Goal: Complete application form

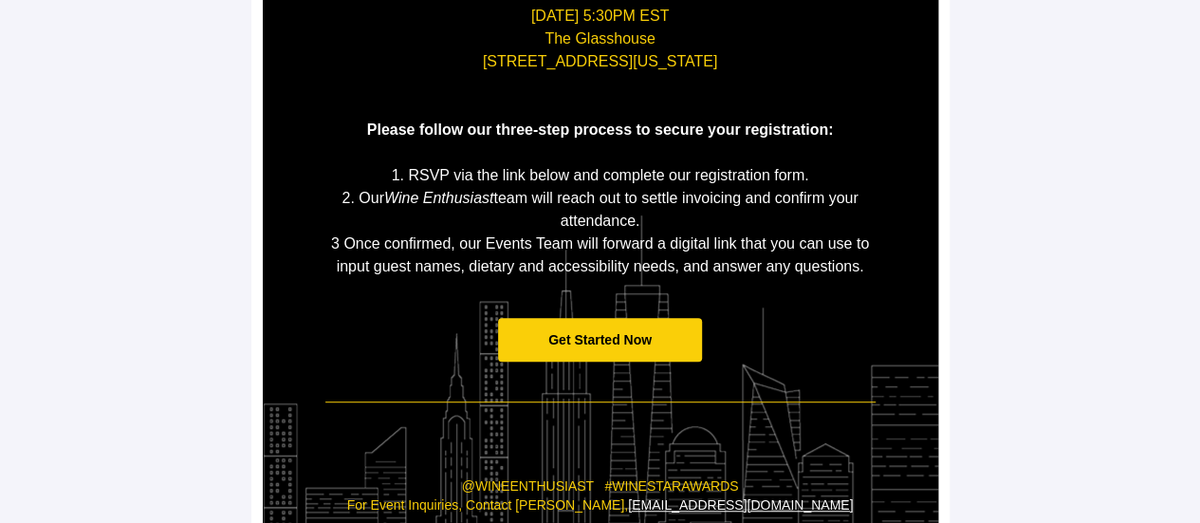
scroll to position [530, 0]
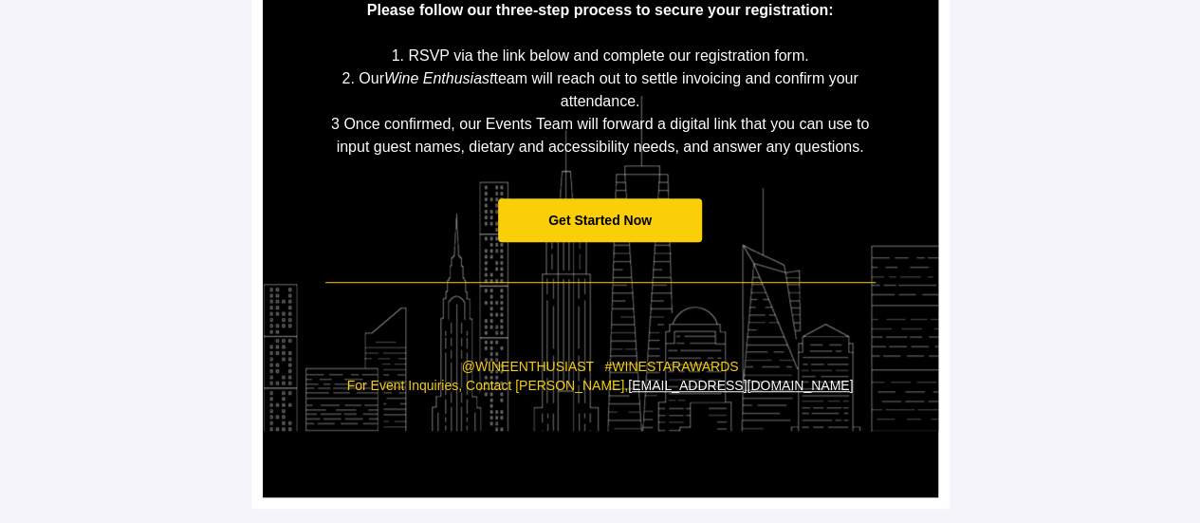
click at [617, 229] on span "Get Started Now" at bounding box center [600, 220] width 204 height 45
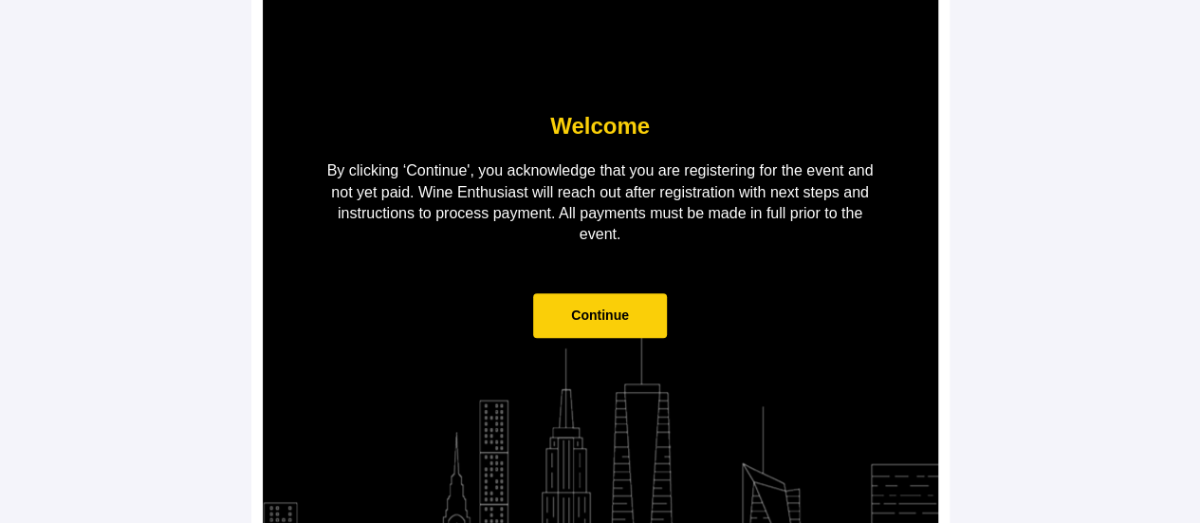
scroll to position [231, 0]
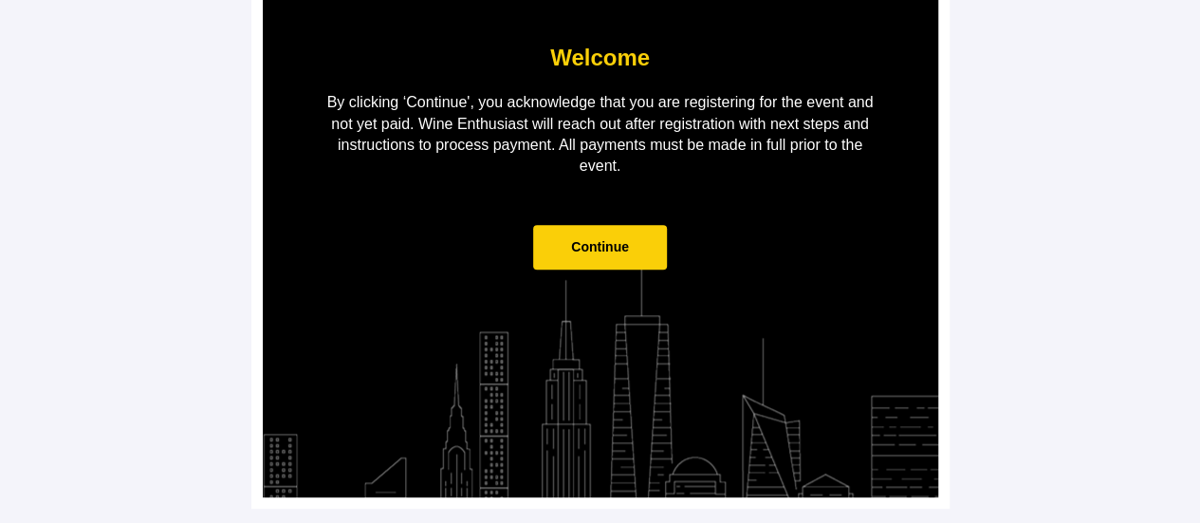
click at [609, 240] on span "Continue" at bounding box center [600, 246] width 58 height 15
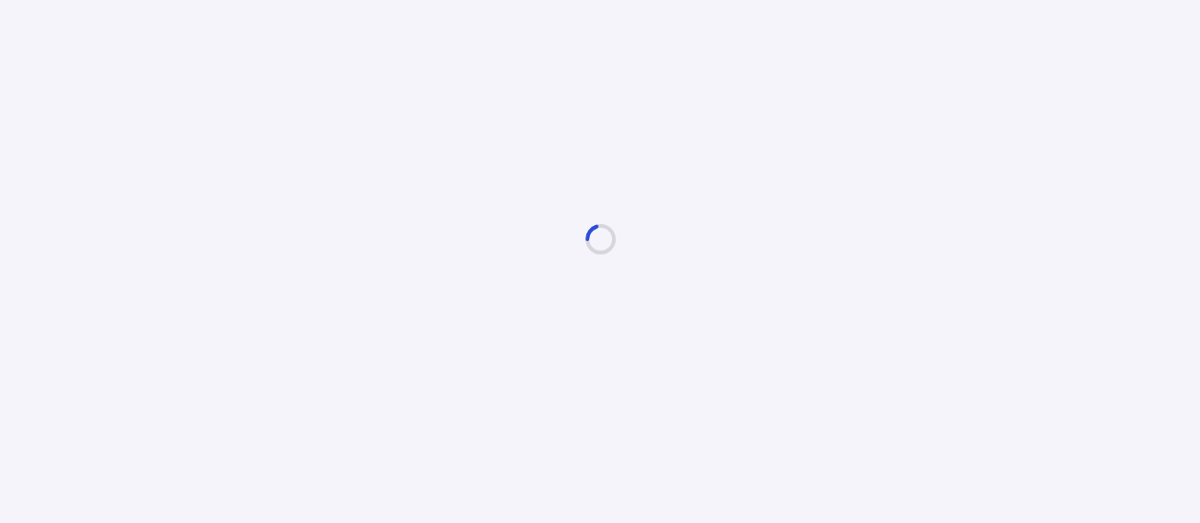
scroll to position [0, 0]
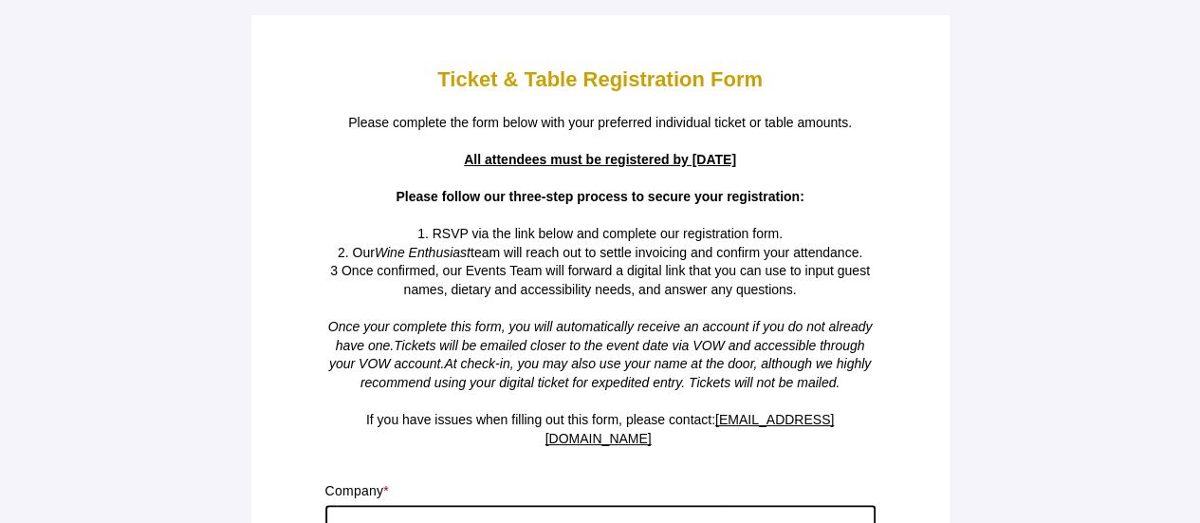
click at [545, 505] on input "text" at bounding box center [600, 531] width 550 height 53
type input "LES GRANDS CHAIS DE FRANCE"
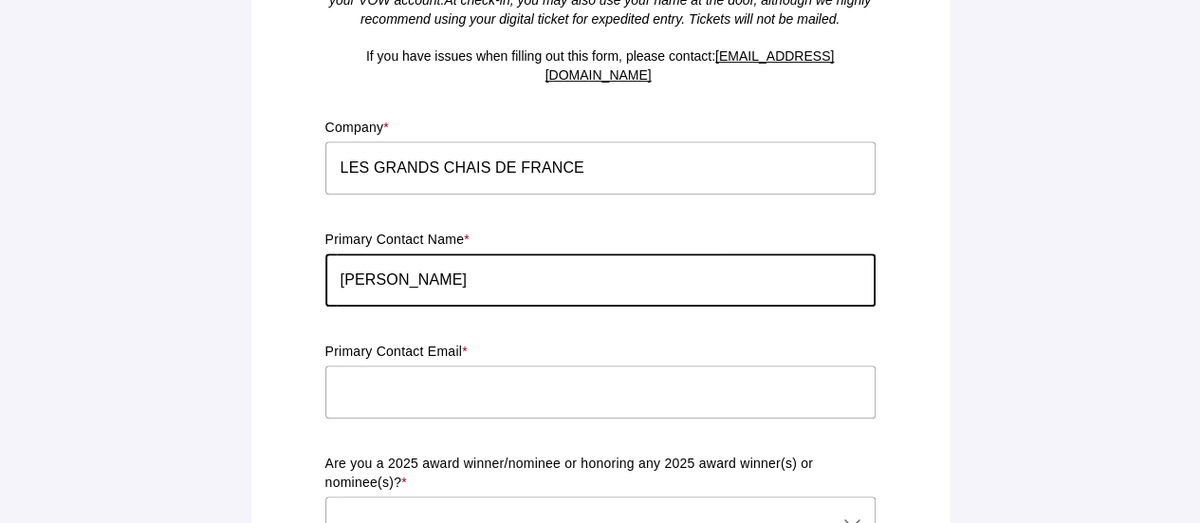
type input "[PERSON_NAME]"
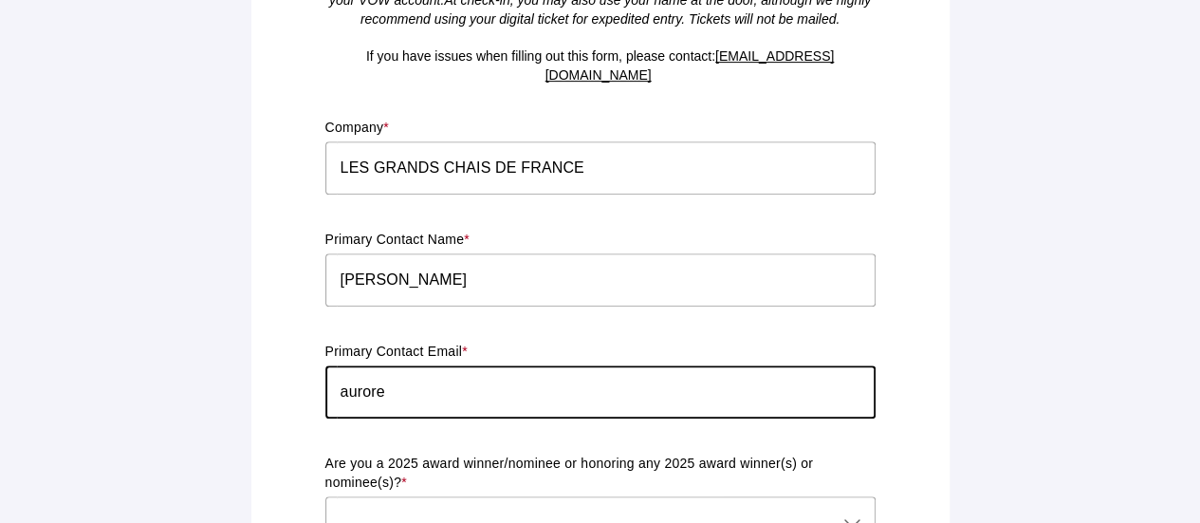
type input "[EMAIL_ADDRESS][DOMAIN_NAME]"
click at [483, 498] on div at bounding box center [581, 522] width 512 height 53
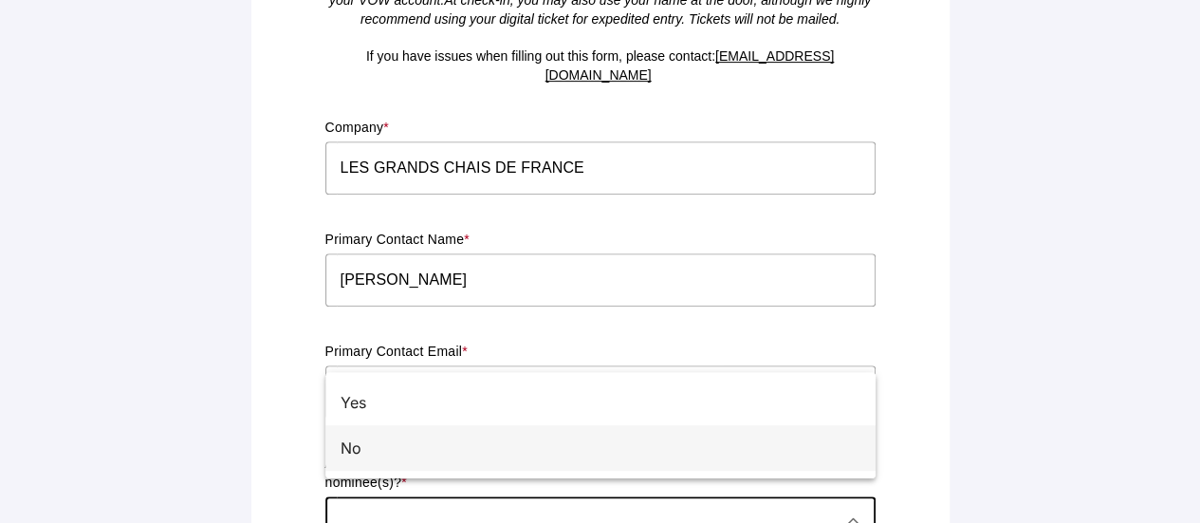
click at [491, 449] on div "No" at bounding box center [593, 448] width 505 height 23
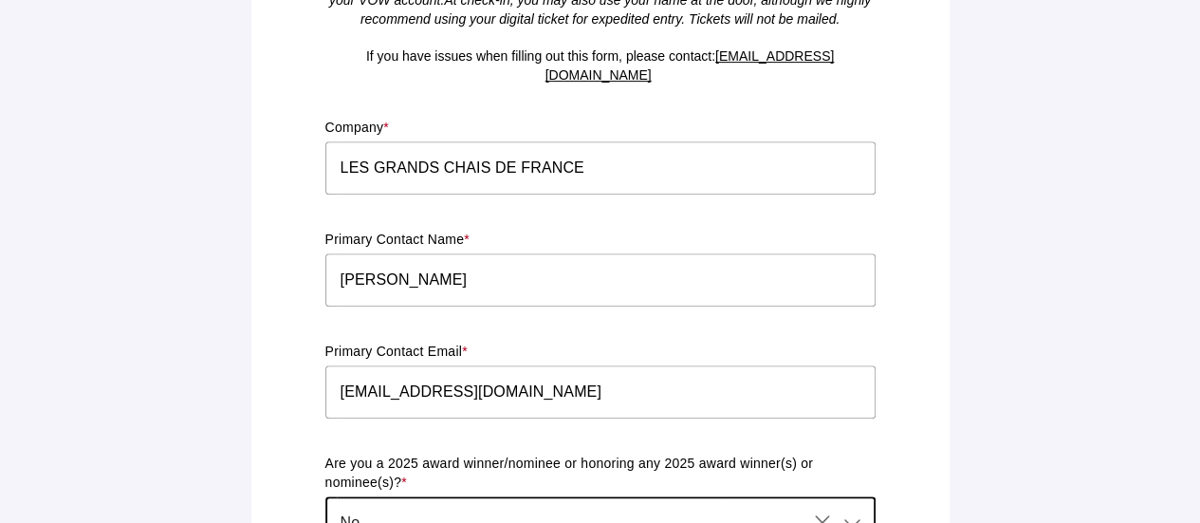
click at [440, 504] on div "No No" at bounding box center [566, 522] width 482 height 53
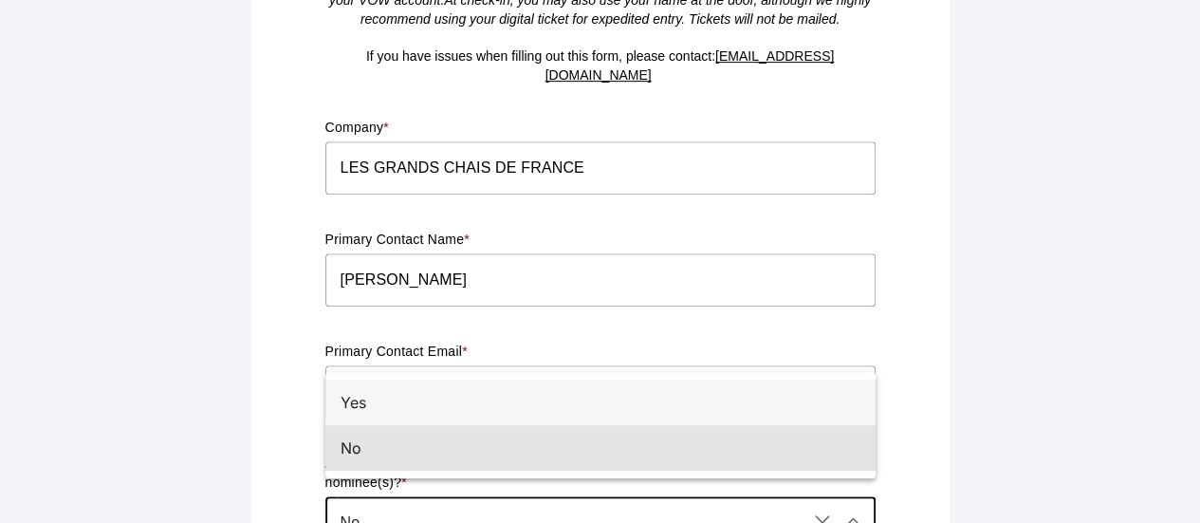
click at [437, 404] on div "Yes" at bounding box center [593, 402] width 505 height 23
type input "Yes"
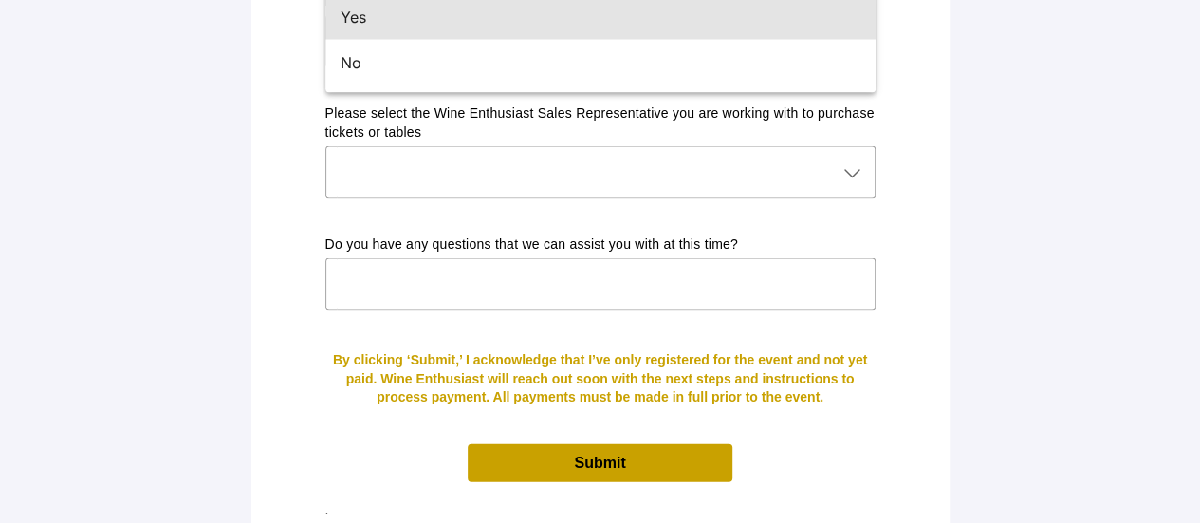
scroll to position [1923, 0]
